Goal: Navigation & Orientation: Find specific page/section

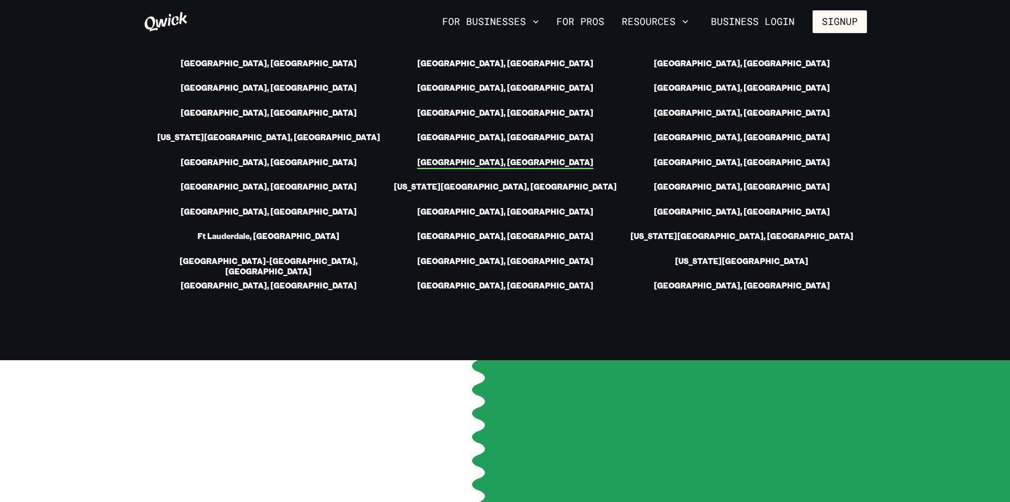
scroll to position [1631, 0]
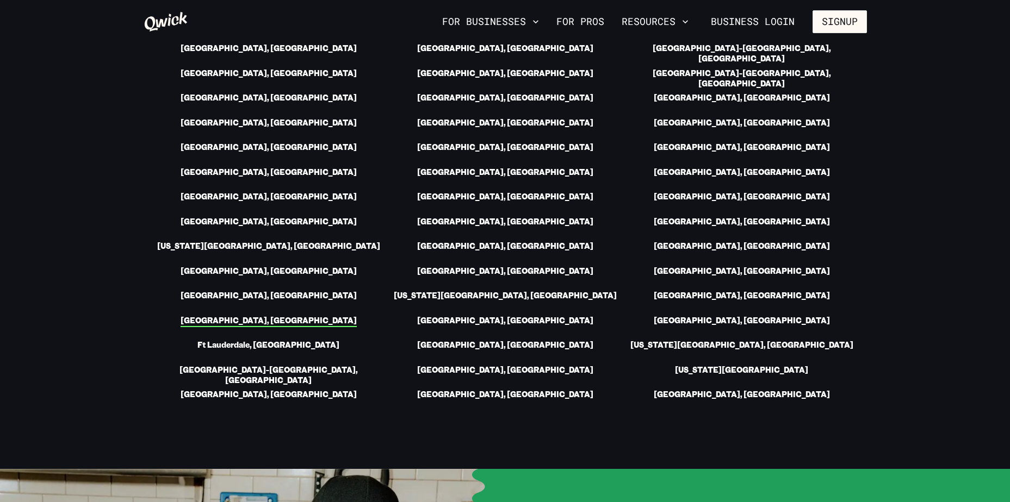
click at [284, 327] on link "[GEOGRAPHIC_DATA], [GEOGRAPHIC_DATA]" at bounding box center [268, 321] width 176 height 11
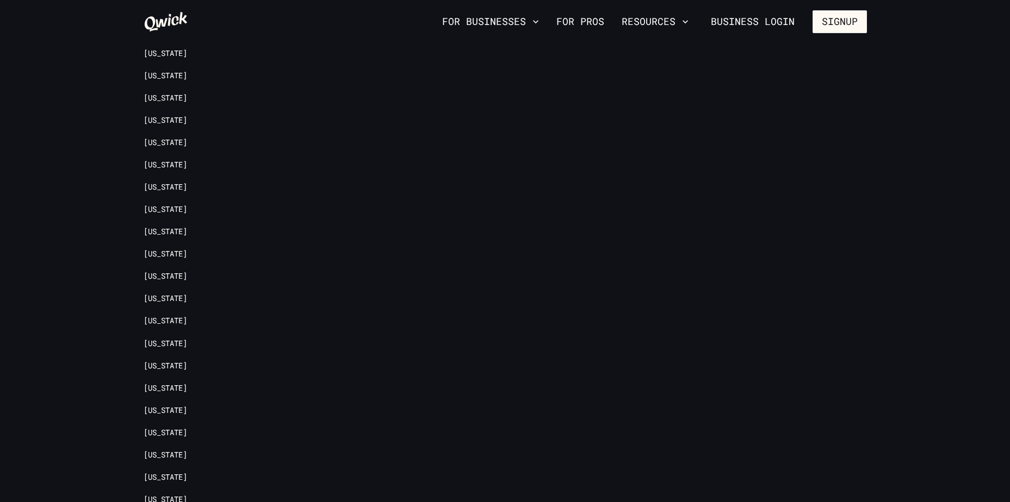
scroll to position [1812, 0]
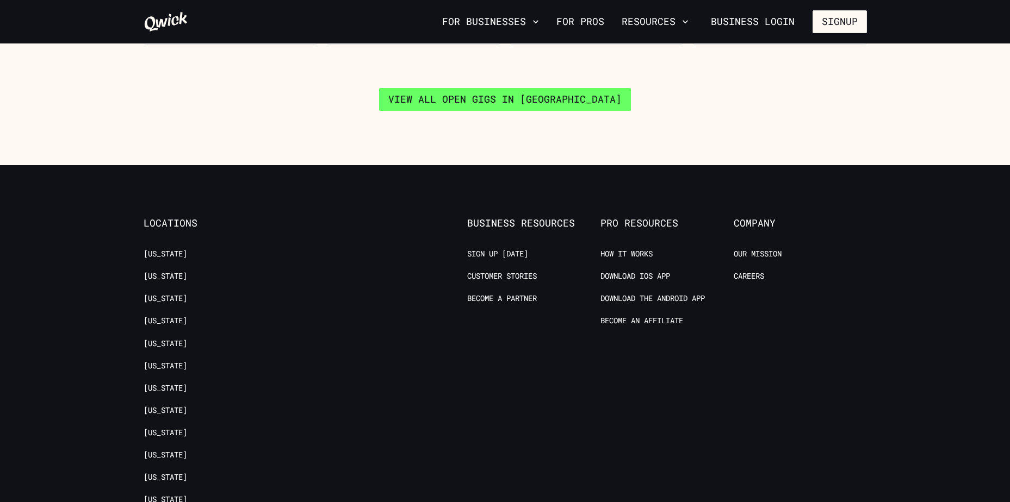
click at [572, 111] on link "View all open gigs in [GEOGRAPHIC_DATA]" at bounding box center [505, 99] width 252 height 23
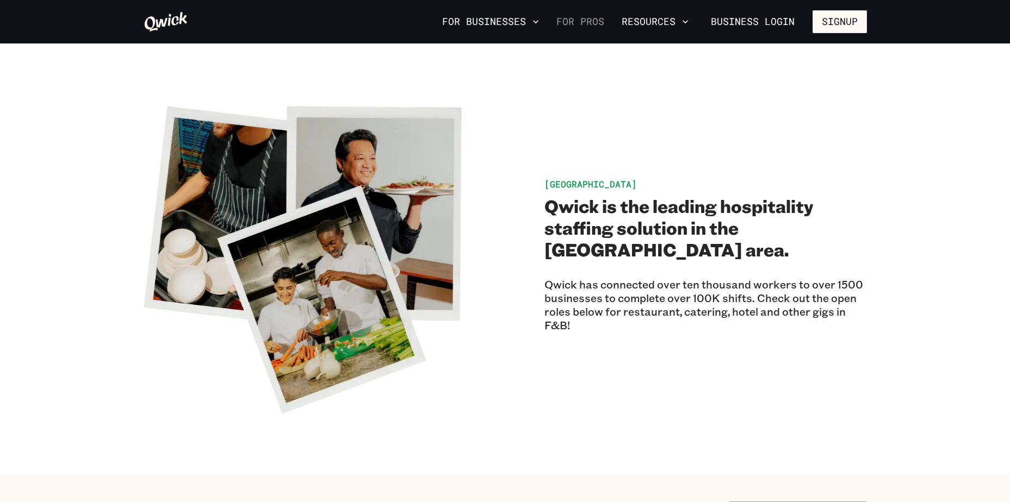
click at [552, 18] on link "For Pros" at bounding box center [580, 22] width 57 height 18
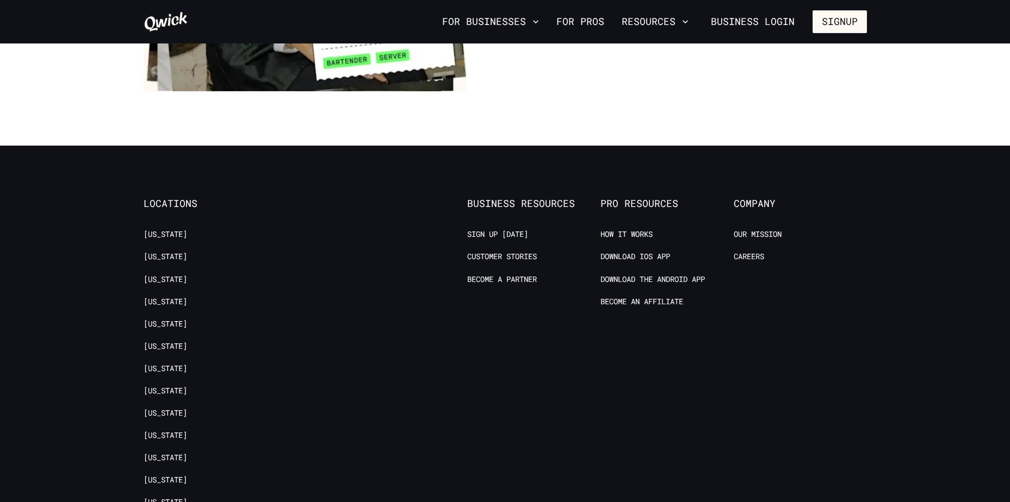
scroll to position [2139, 0]
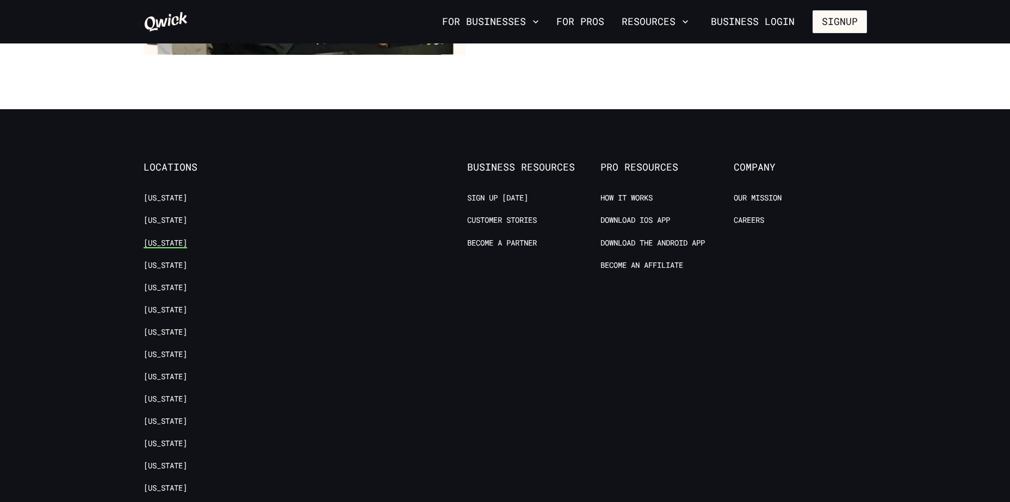
click at [179, 248] on link "[US_STATE]" at bounding box center [165, 243] width 43 height 10
